Goal: Task Accomplishment & Management: Manage account settings

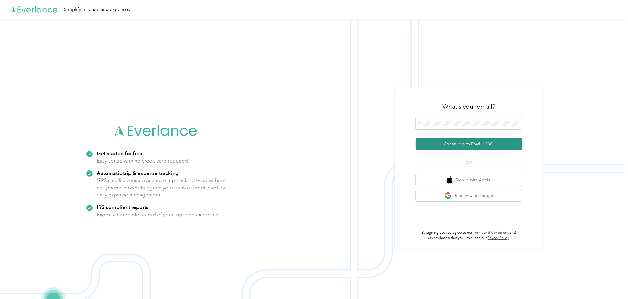
click at [468, 147] on button "Continue with Email / SSO" at bounding box center [468, 144] width 106 height 12
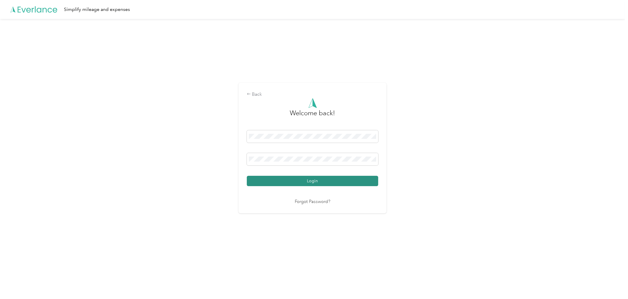
click at [304, 182] on button "Login" at bounding box center [312, 181] width 131 height 10
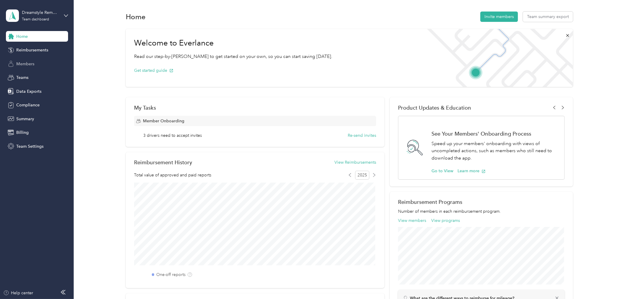
click at [32, 61] on span "Members" at bounding box center [25, 64] width 18 height 6
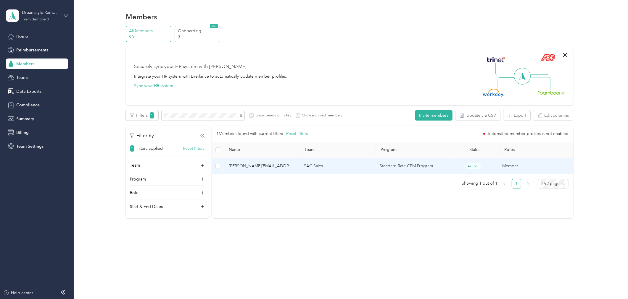
click at [269, 168] on span "[PERSON_NAME][EMAIL_ADDRESS][PERSON_NAME][DOMAIN_NAME]" at bounding box center [262, 166] width 66 height 7
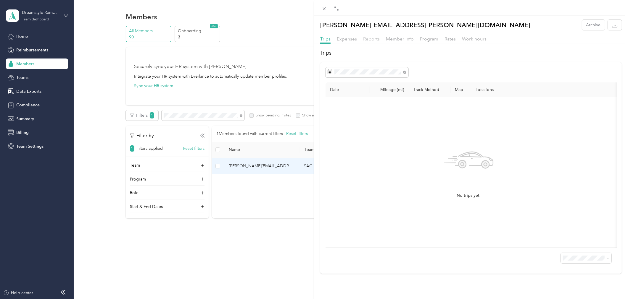
click at [377, 40] on span "Reports" at bounding box center [371, 39] width 17 height 6
